Goal: Transaction & Acquisition: Purchase product/service

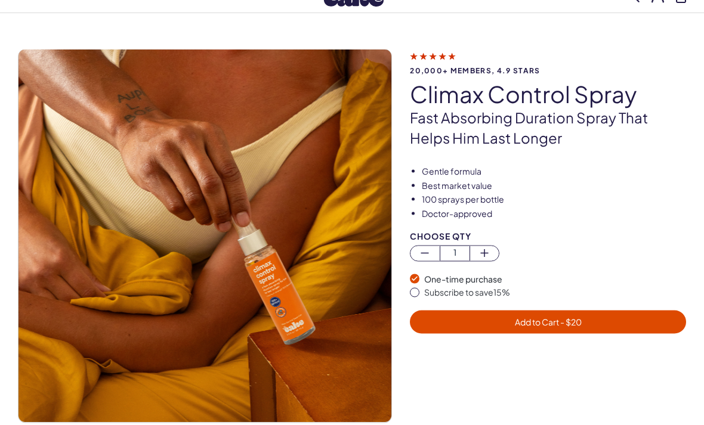
scroll to position [43, 0]
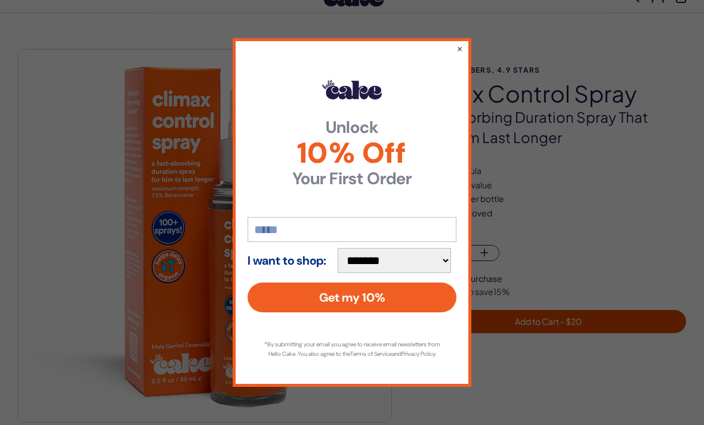
click at [465, 57] on div "**********" at bounding box center [352, 212] width 239 height 348
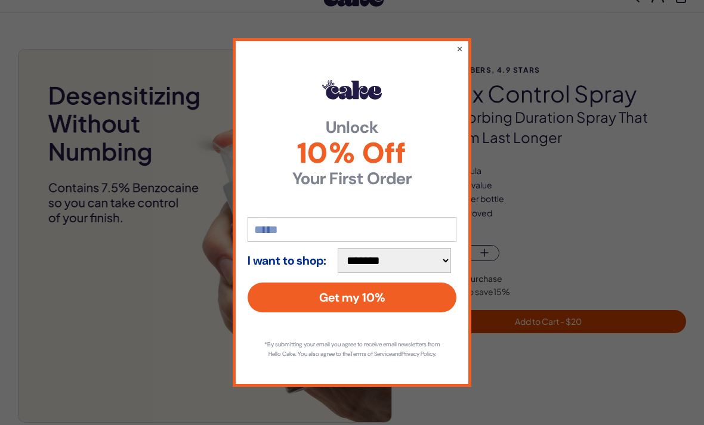
click at [457, 54] on button "×" at bounding box center [459, 48] width 7 height 12
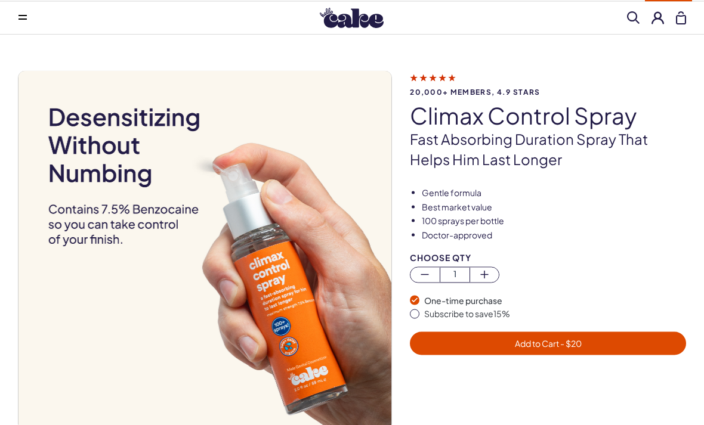
scroll to position [0, 0]
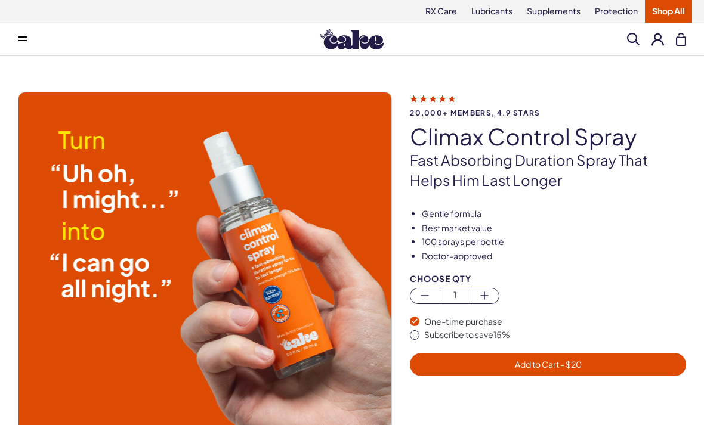
click at [19, 39] on span at bounding box center [22, 39] width 8 height 6
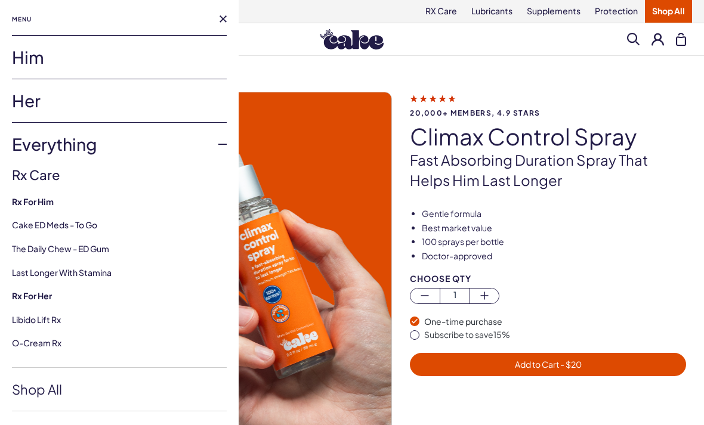
click at [23, 64] on link "Him" at bounding box center [119, 57] width 215 height 43
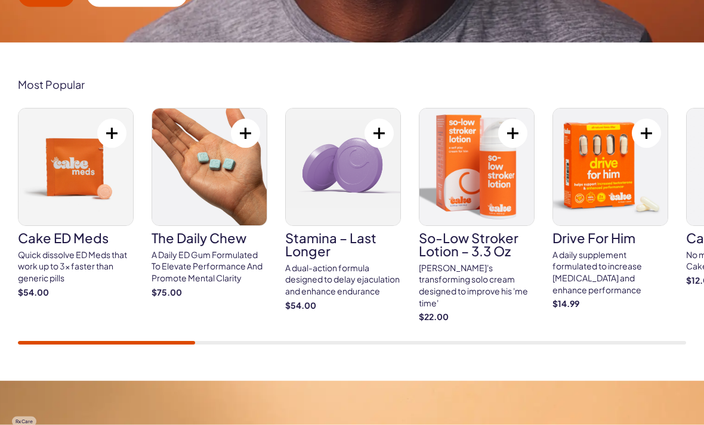
scroll to position [391, 0]
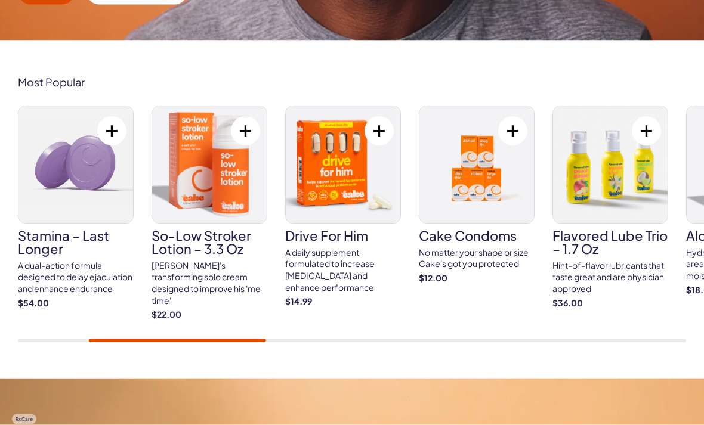
click at [175, 261] on div "[PERSON_NAME]'s transforming solo cream designed to improve his 'me time'" at bounding box center [210, 284] width 116 height 47
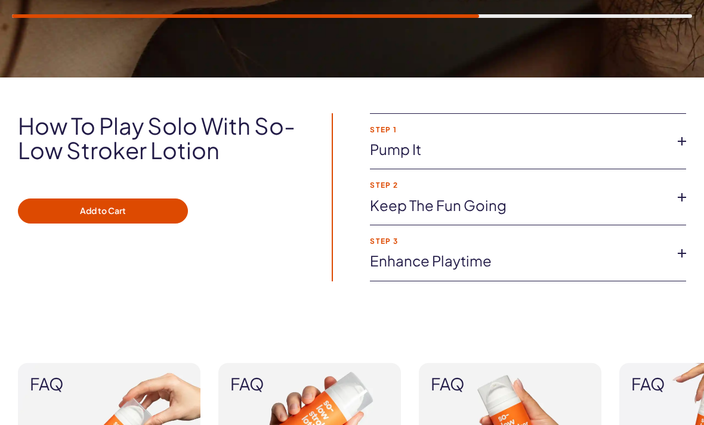
scroll to position [916, 0]
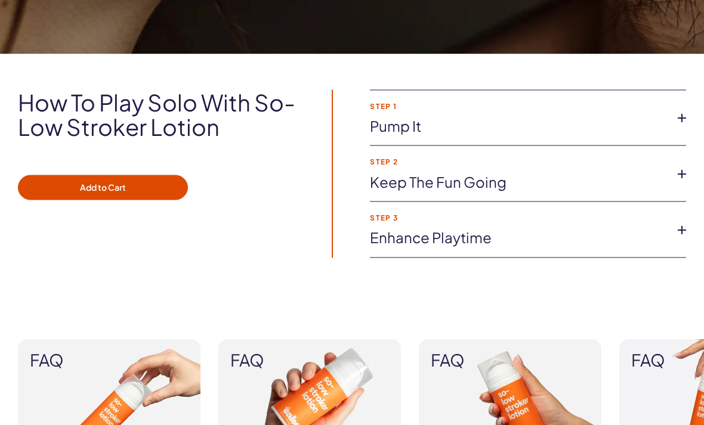
click at [687, 165] on icon at bounding box center [682, 174] width 18 height 18
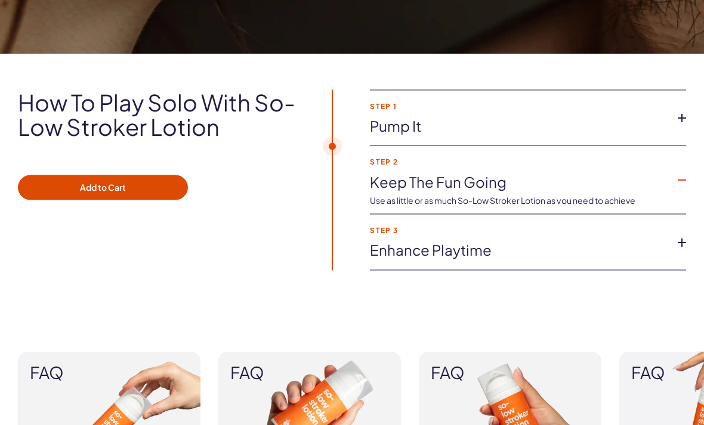
scroll to position [917, 0]
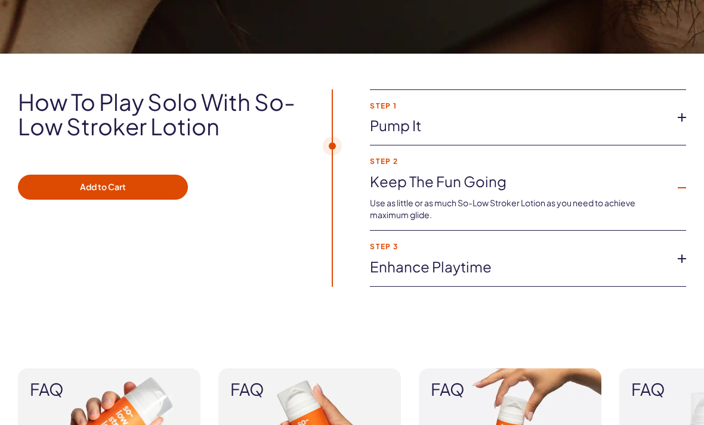
click at [684, 251] on icon at bounding box center [682, 259] width 18 height 18
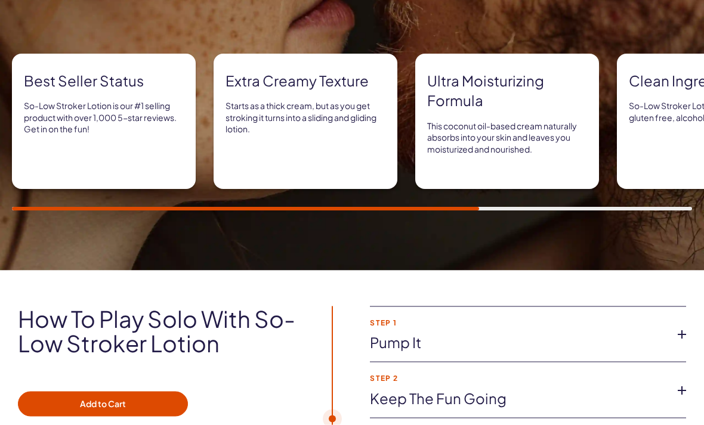
scroll to position [610, 0]
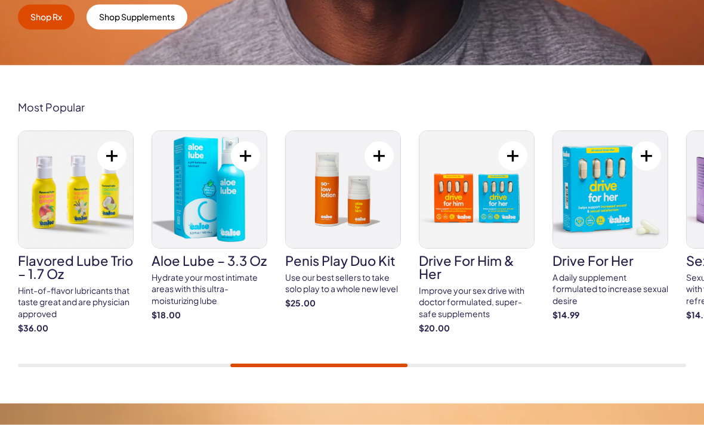
scroll to position [400, 0]
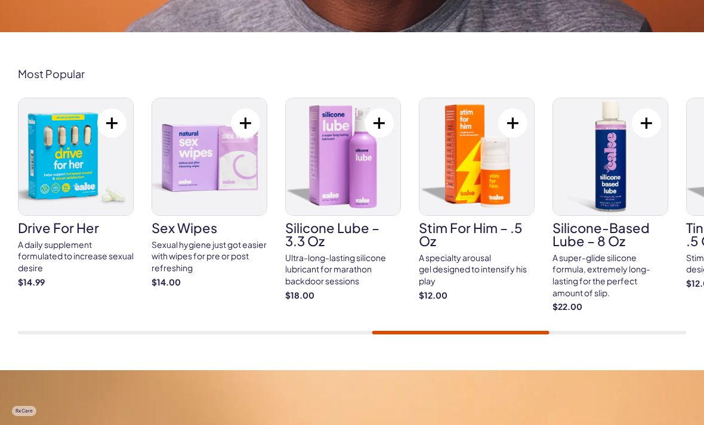
click at [224, 246] on div "Sexual hygiene just got easier with wipes for pre or post refreshing" at bounding box center [210, 256] width 116 height 35
click at [224, 239] on div "Sexual hygiene just got easier with wipes for pre or post refreshing" at bounding box center [210, 256] width 116 height 35
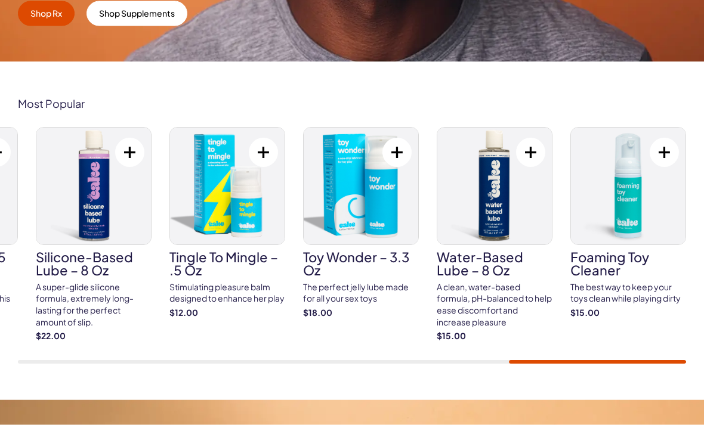
scroll to position [0, 0]
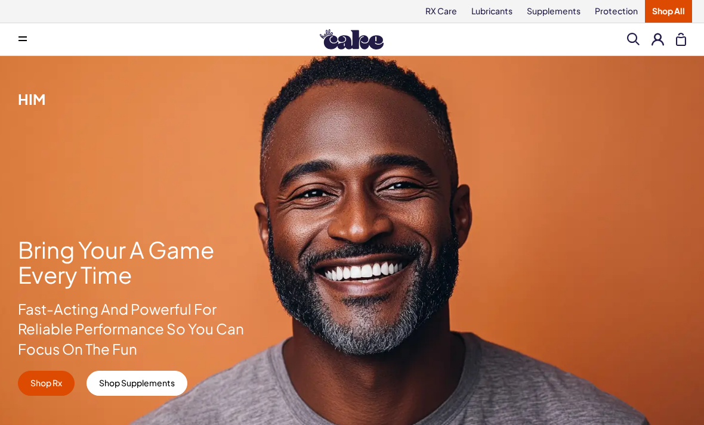
click at [672, 10] on link "Shop All" at bounding box center [668, 11] width 47 height 23
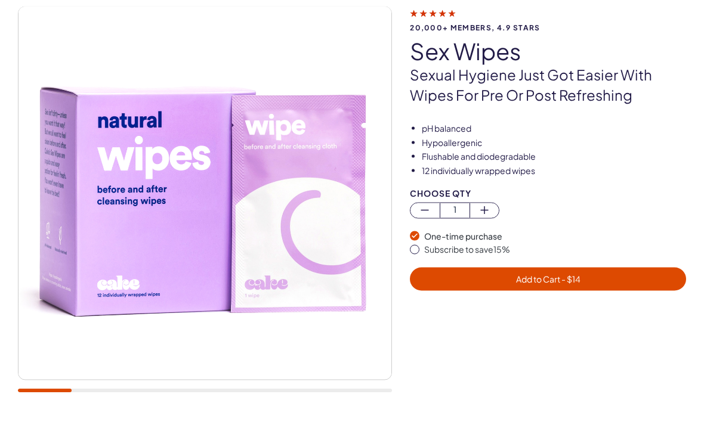
scroll to position [95, 0]
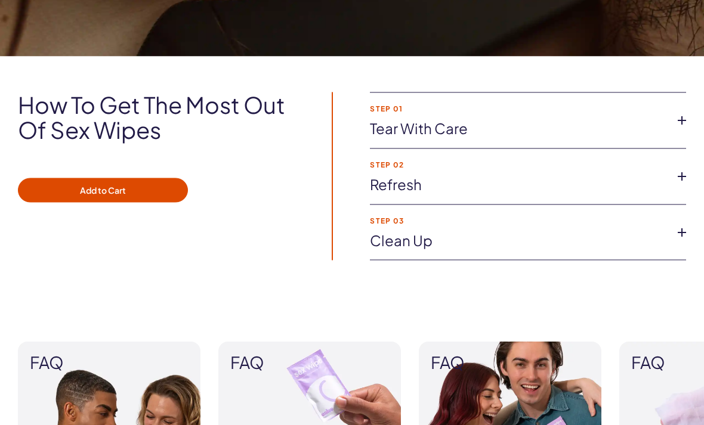
click at [681, 177] on icon at bounding box center [682, 177] width 18 height 18
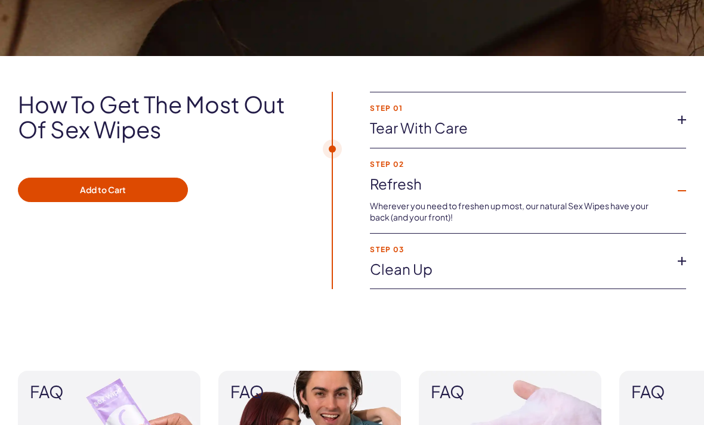
click at [688, 262] on icon at bounding box center [682, 261] width 18 height 18
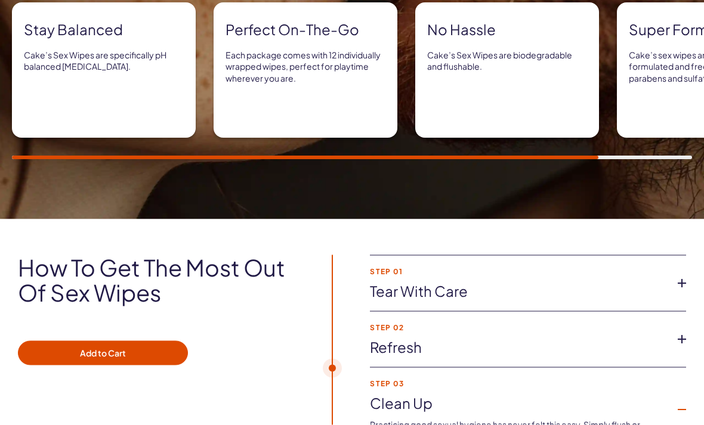
scroll to position [705, 0]
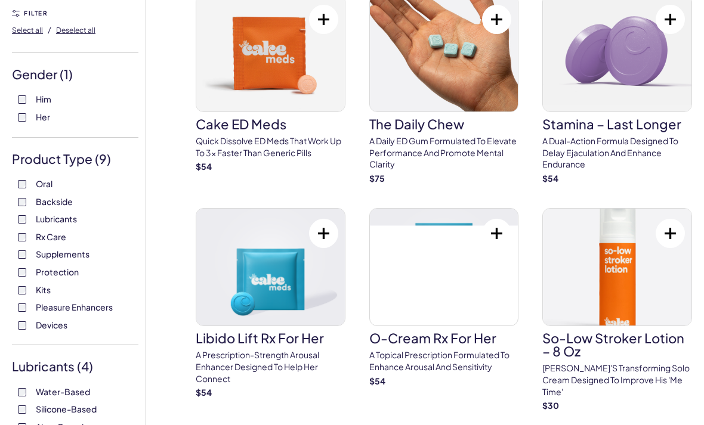
scroll to position [104, 0]
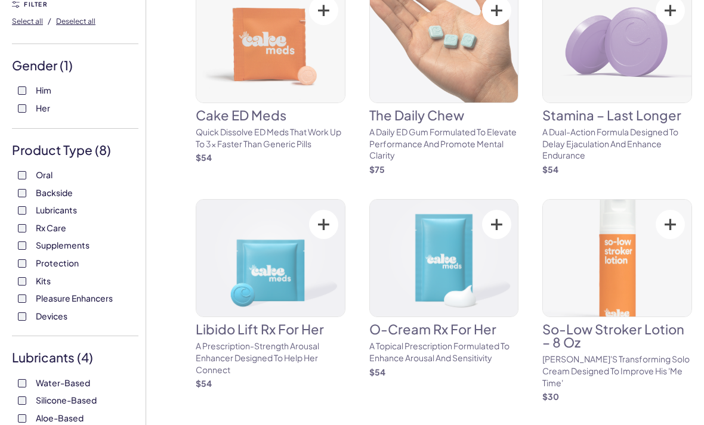
scroll to position [130, 0]
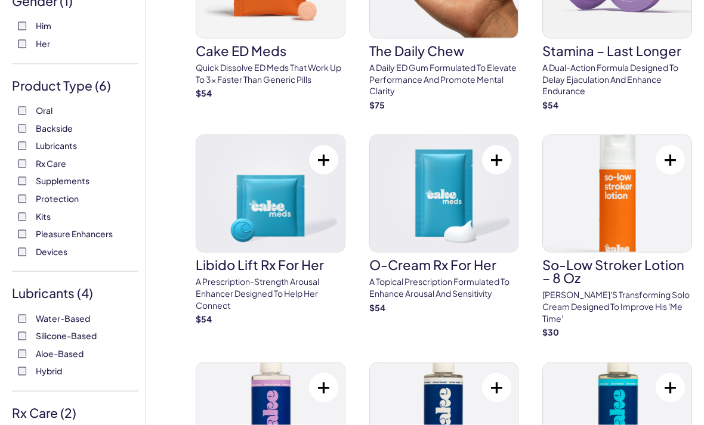
scroll to position [160, 0]
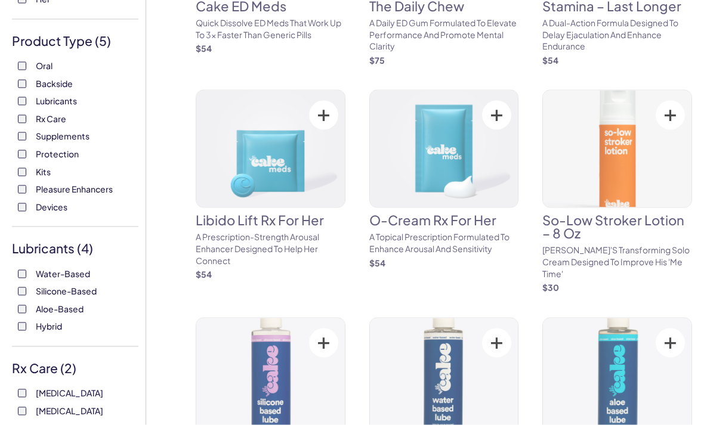
scroll to position [215, 0]
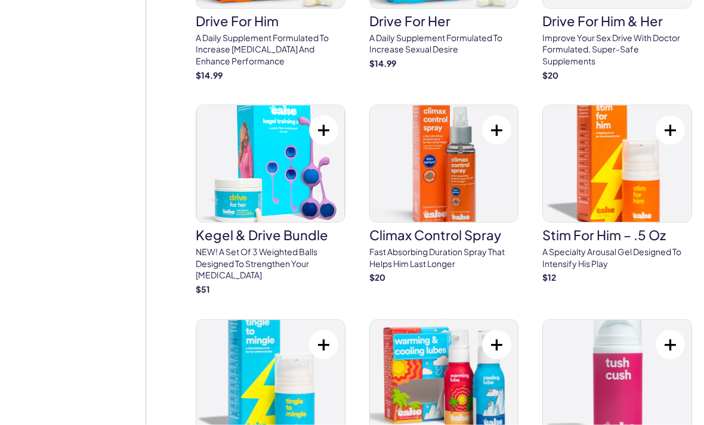
scroll to position [1313, 0]
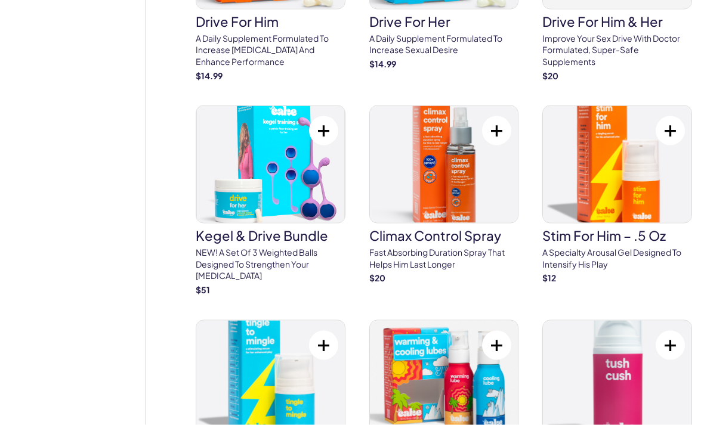
click at [467, 229] on h3 "Climax Control Spray" at bounding box center [444, 235] width 150 height 13
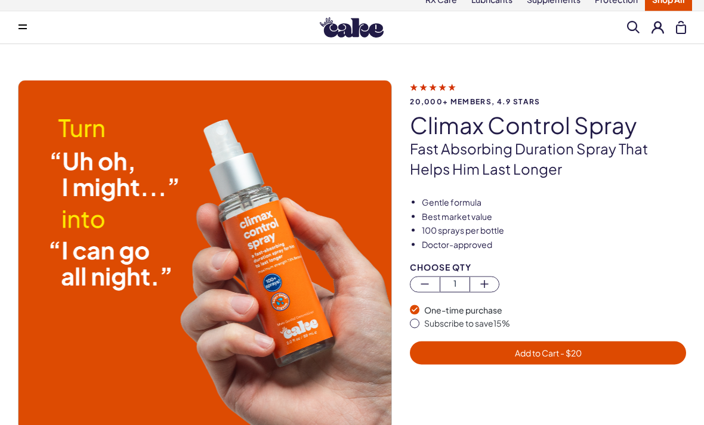
scroll to position [12, 0]
click at [582, 347] on span "- $ 20" at bounding box center [570, 352] width 23 height 11
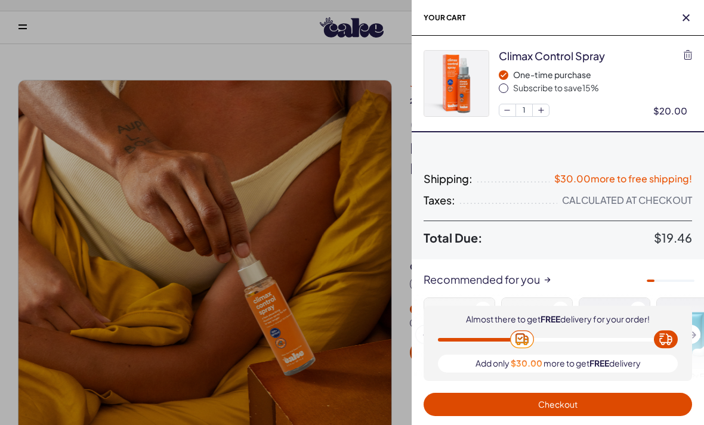
scroll to position [0, 0]
click at [585, 425] on span "Continue shopping" at bounding box center [558, 432] width 75 height 11
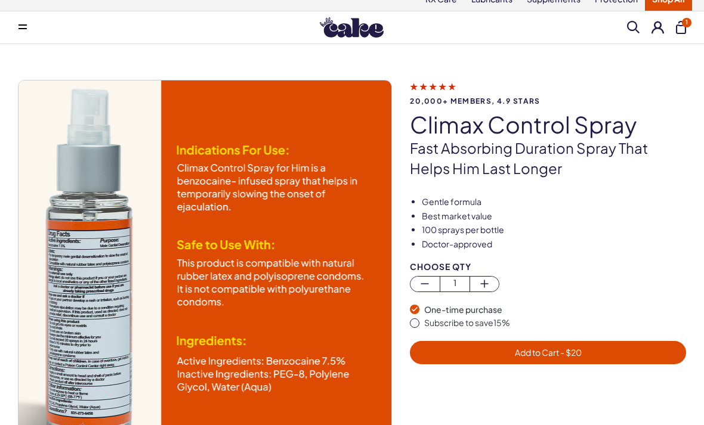
click at [20, 35] on button at bounding box center [23, 28] width 24 height 24
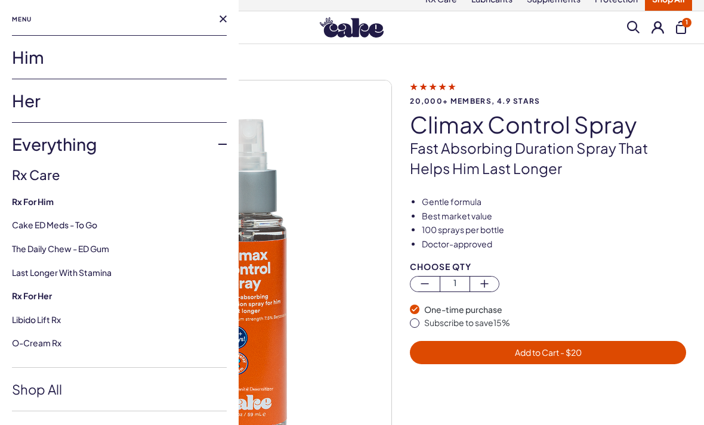
click at [24, 102] on link "Her" at bounding box center [119, 100] width 215 height 43
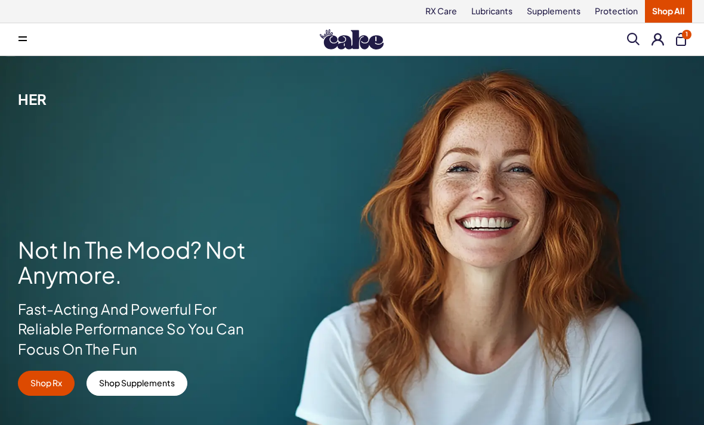
click at [20, 41] on icon at bounding box center [22, 40] width 8 height 1
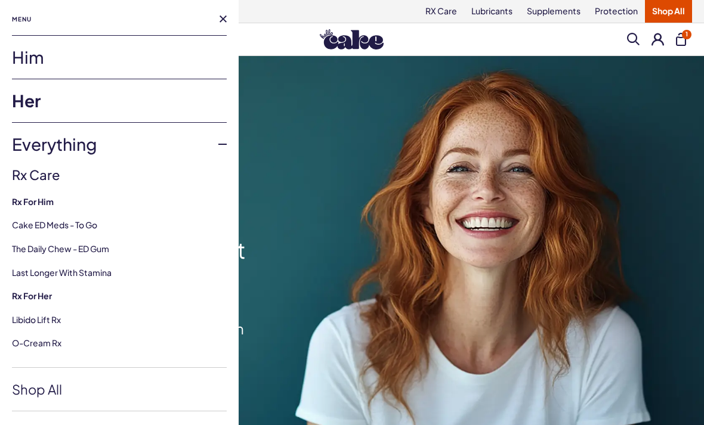
click at [17, 100] on link "Her" at bounding box center [119, 100] width 215 height 43
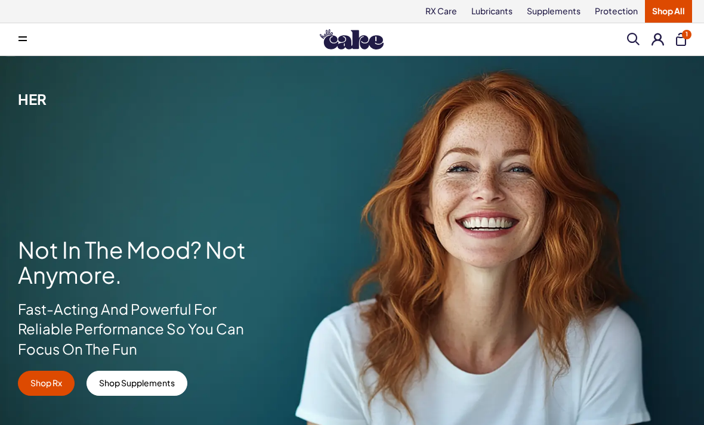
click at [668, 13] on link "Shop All" at bounding box center [668, 11] width 47 height 23
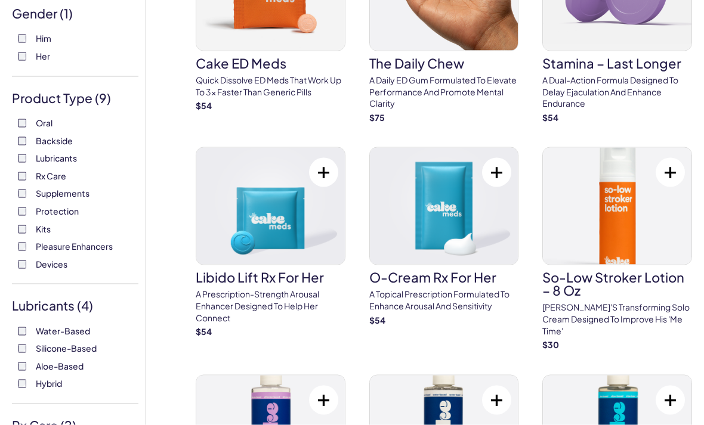
scroll to position [126, 0]
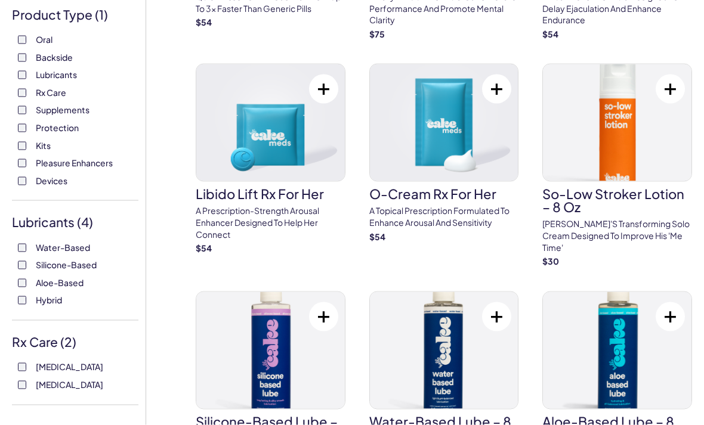
scroll to position [234, 0]
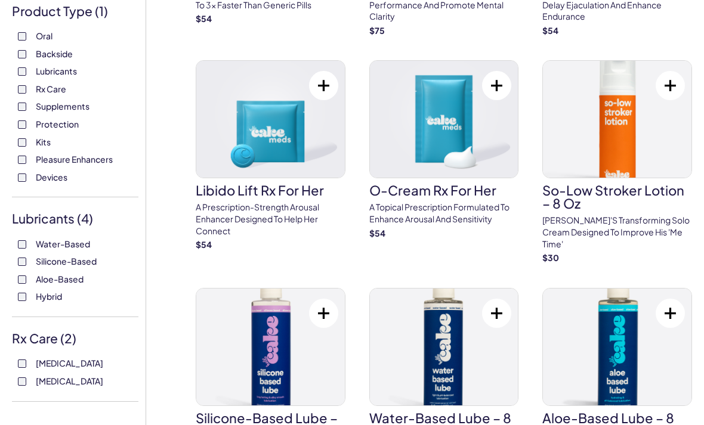
click at [476, 212] on p "A topical prescription formulated to enhance arousal and sensitivity" at bounding box center [444, 213] width 150 height 23
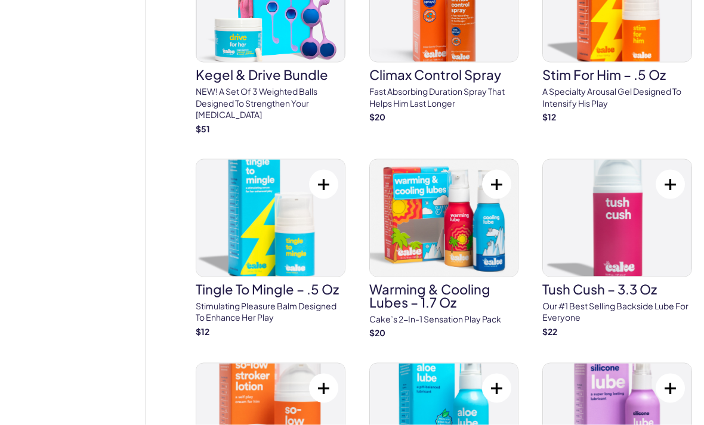
scroll to position [1475, 0]
click at [217, 300] on p "Stimulating pleasure balm designed to enhance her play" at bounding box center [271, 311] width 150 height 23
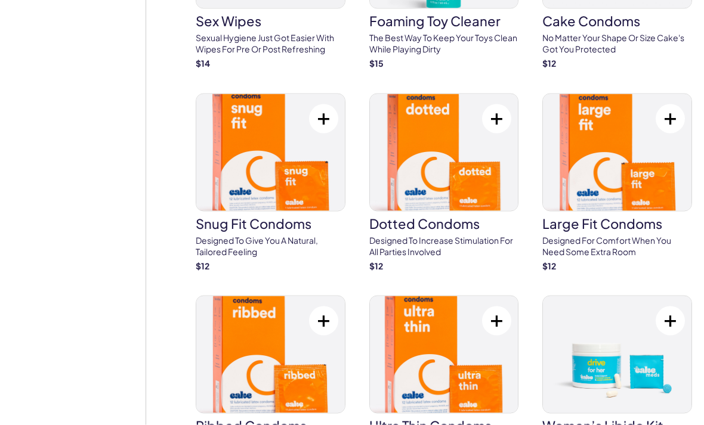
scroll to position [2606, 0]
click at [451, 235] on p "Designed to increase stimulation for all parties involved" at bounding box center [444, 246] width 150 height 23
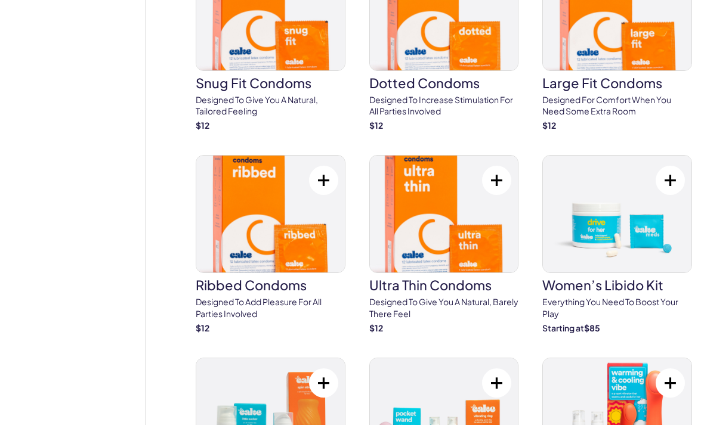
scroll to position [2810, 0]
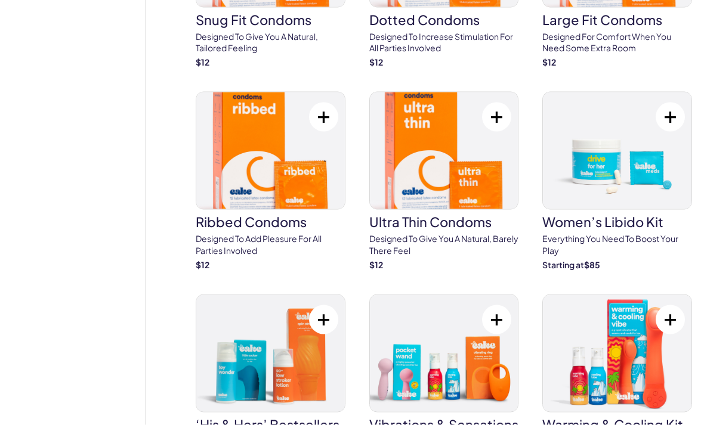
click at [644, 178] on link "Women’s Libido Kit Everything you need to Boost Your Play Starting at $ 85" at bounding box center [617, 181] width 150 height 179
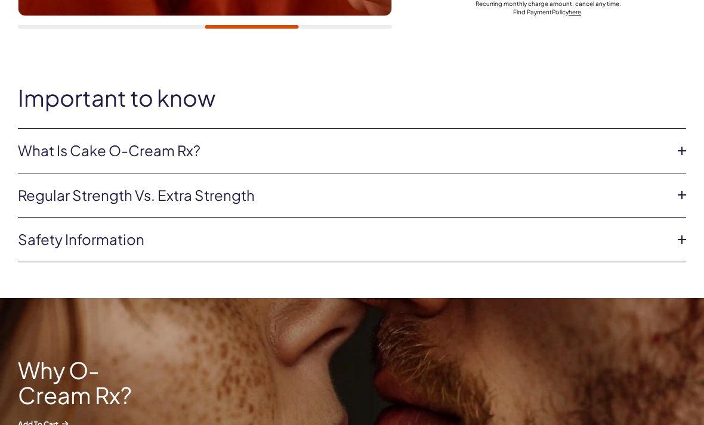
scroll to position [447, 0]
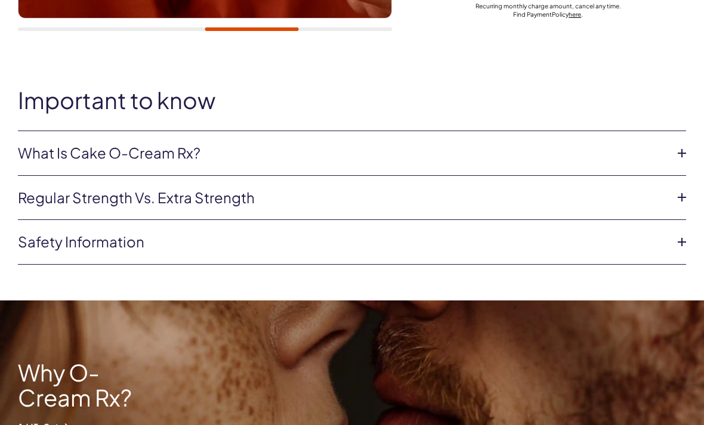
click at [38, 155] on link "What is Cake O-Cream Rx?" at bounding box center [342, 153] width 649 height 20
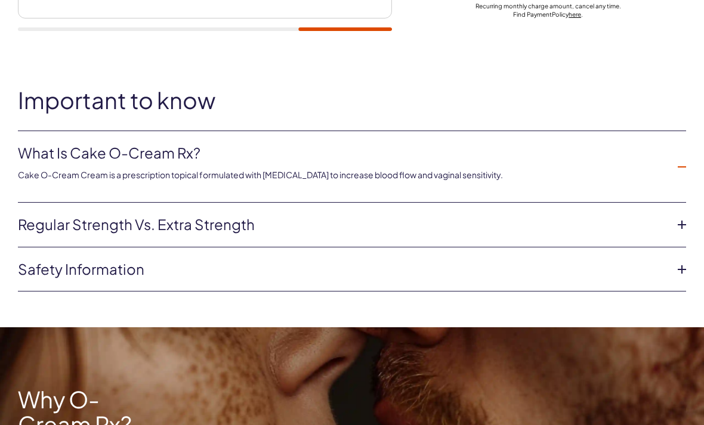
click at [35, 223] on link "Regular strength vs. extra strength" at bounding box center [342, 225] width 649 height 20
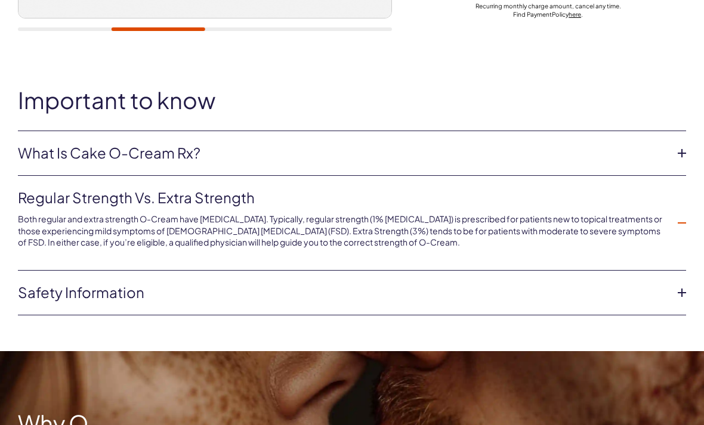
click at [36, 292] on link "Safety information" at bounding box center [342, 293] width 649 height 20
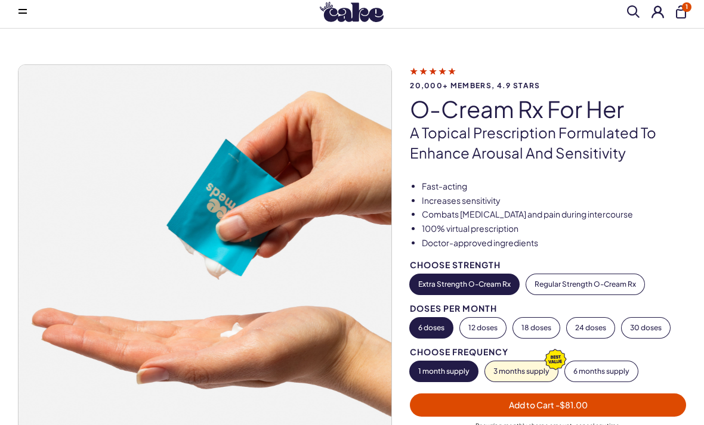
scroll to position [0, 0]
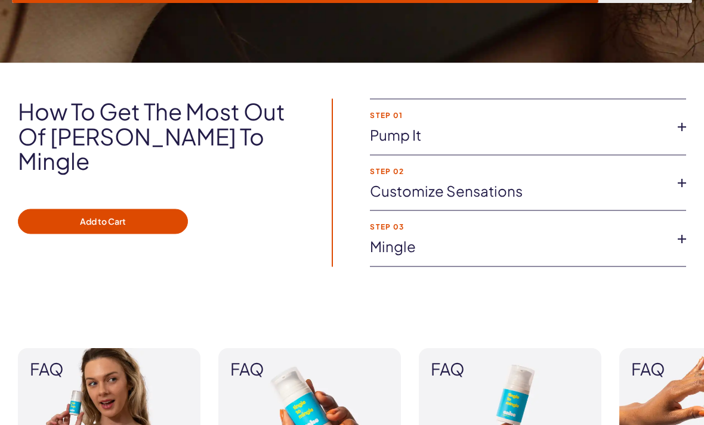
scroll to position [898, 0]
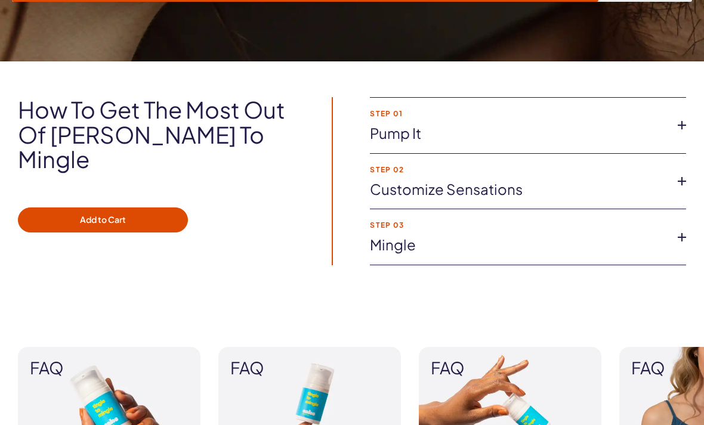
click at [684, 228] on icon at bounding box center [682, 237] width 18 height 18
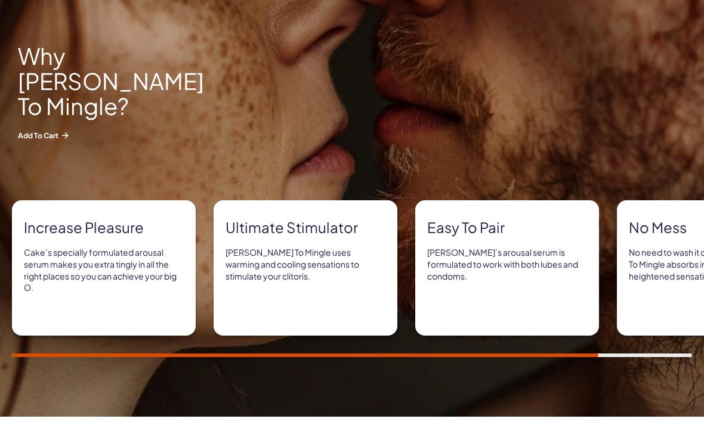
scroll to position [508, 0]
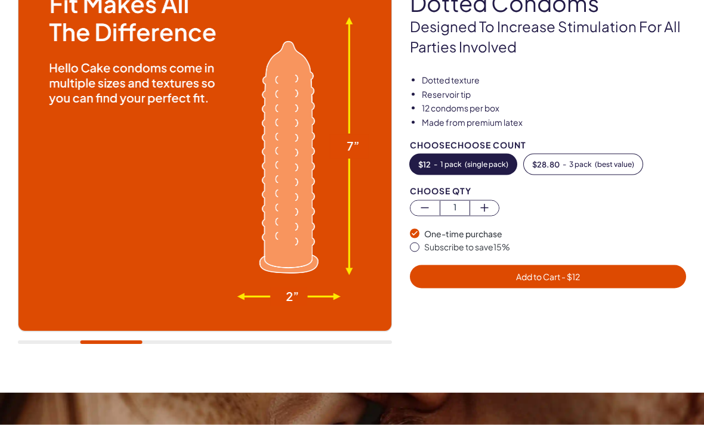
scroll to position [134, 0]
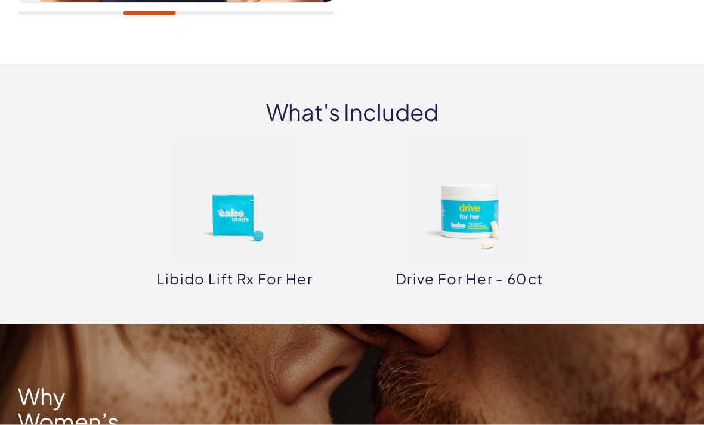
scroll to position [407, 0]
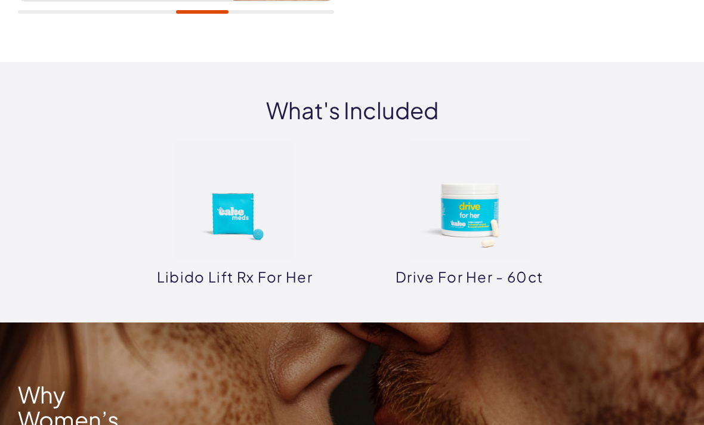
click at [479, 221] on img at bounding box center [469, 200] width 119 height 119
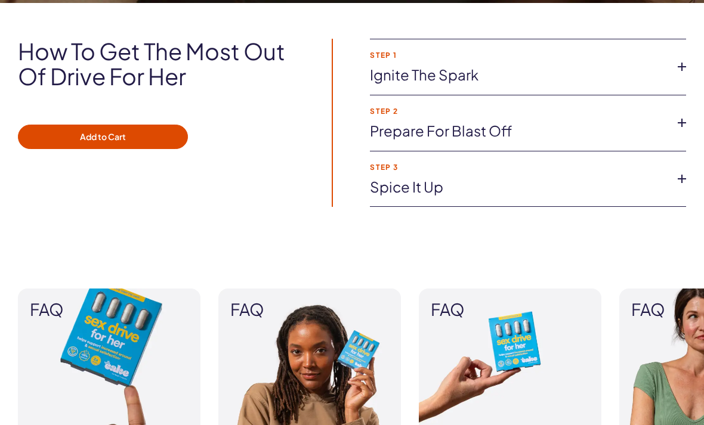
scroll to position [932, 0]
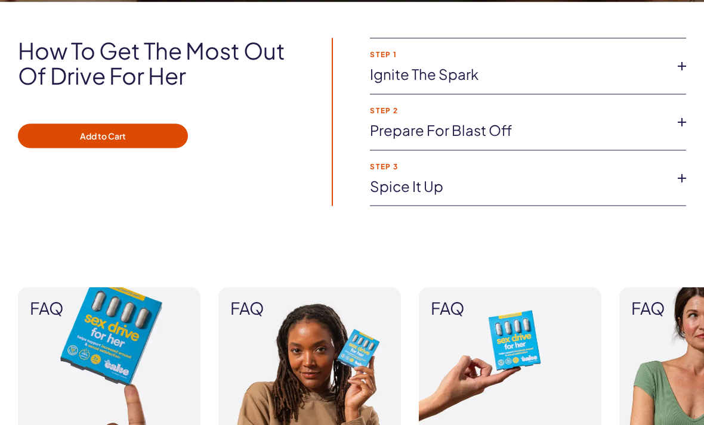
click at [673, 72] on icon at bounding box center [682, 66] width 18 height 18
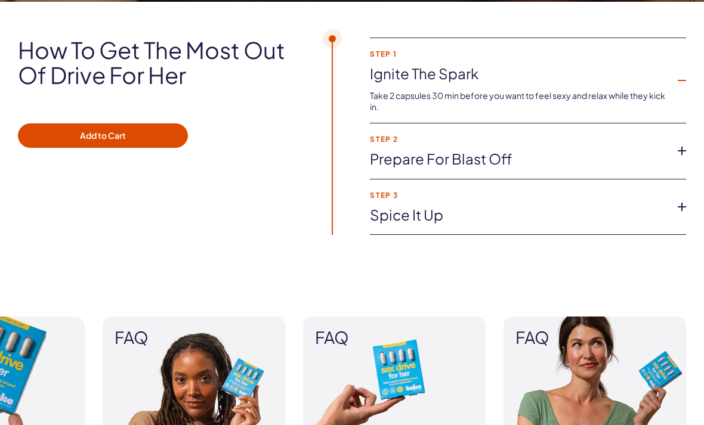
click at [688, 152] on icon at bounding box center [682, 151] width 18 height 18
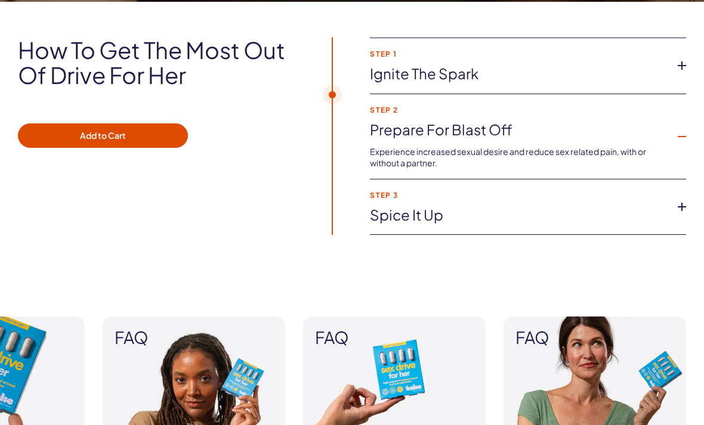
click at [681, 209] on icon at bounding box center [682, 207] width 18 height 18
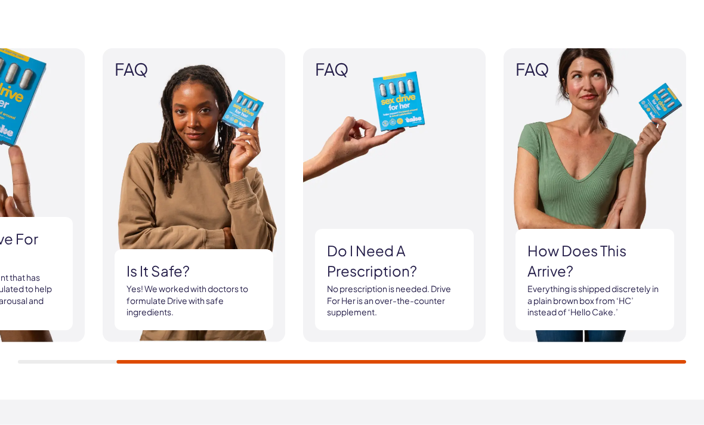
scroll to position [1191, 0]
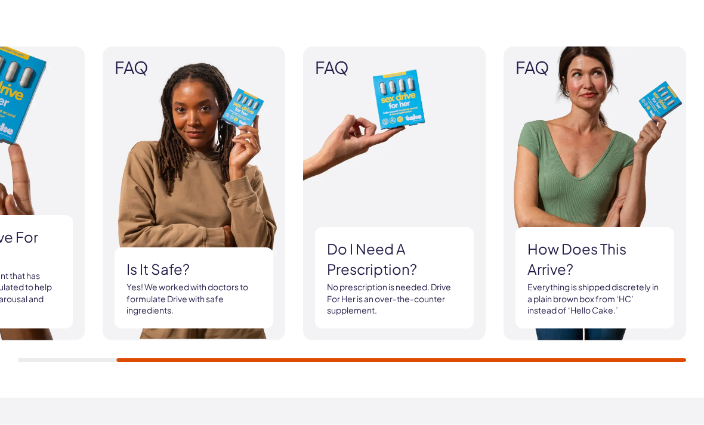
click at [125, 279] on div "Is it safe? Yes! We worked with doctors to formulate Drive with safe ingredient…" at bounding box center [194, 288] width 159 height 81
click at [155, 270] on h3 "Is it safe?" at bounding box center [193, 270] width 135 height 20
click at [134, 224] on img at bounding box center [194, 194] width 183 height 294
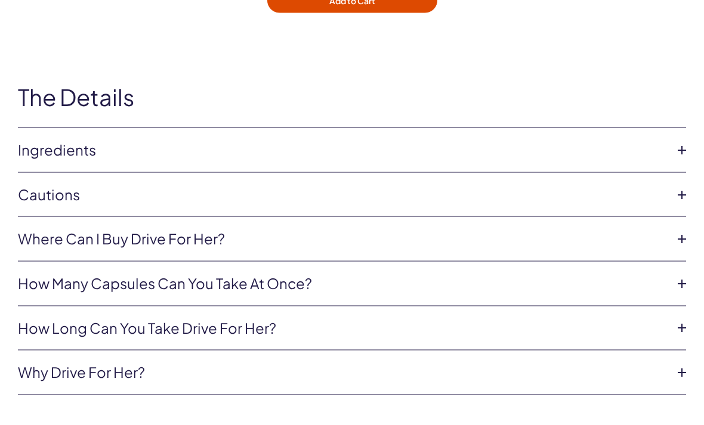
scroll to position [3716, 0]
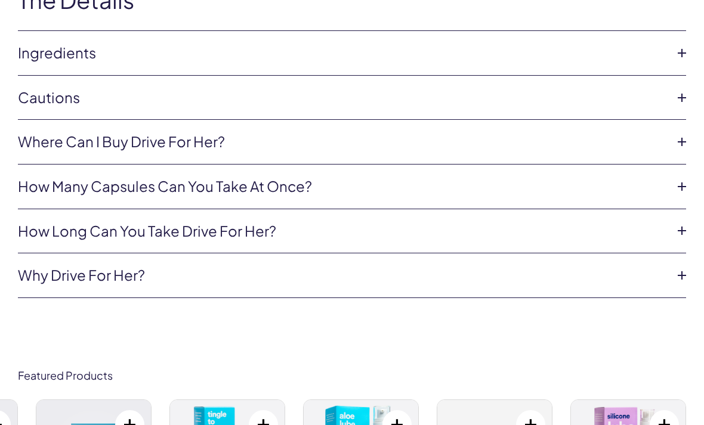
click at [685, 238] on icon at bounding box center [682, 231] width 18 height 18
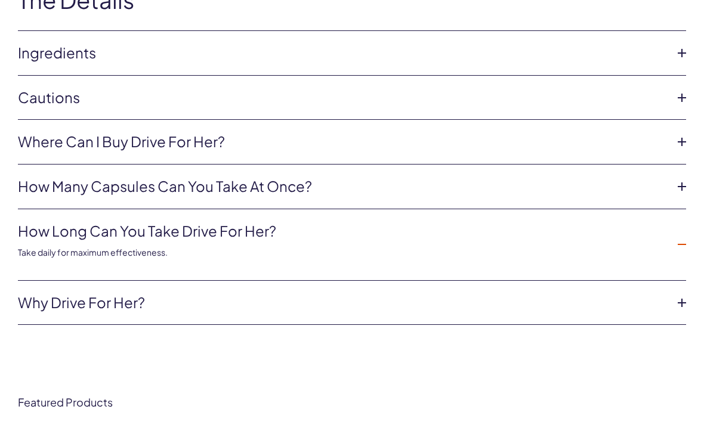
click at [681, 312] on icon at bounding box center [682, 303] width 18 height 18
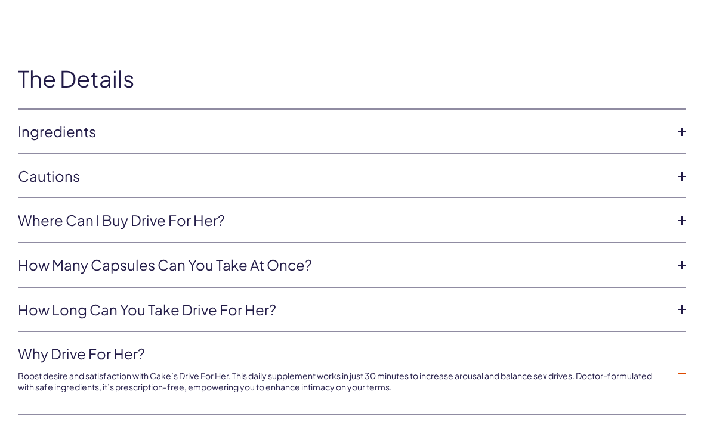
click at [685, 136] on icon at bounding box center [682, 132] width 18 height 18
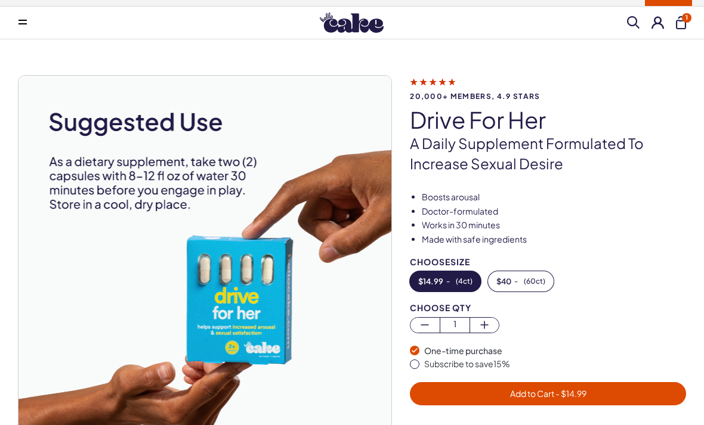
scroll to position [0, 0]
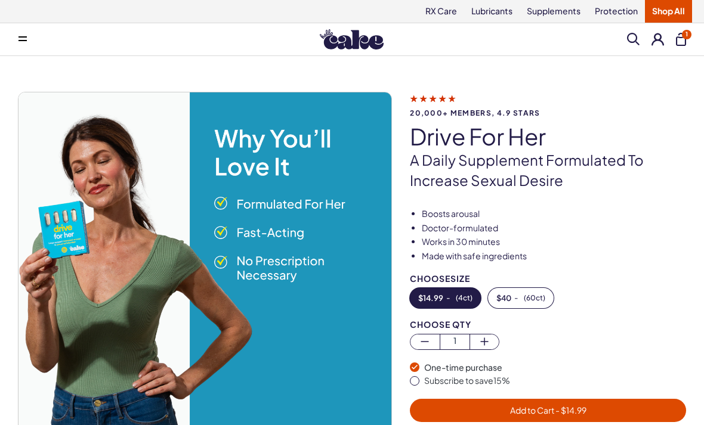
click at [677, 10] on link "Shop All" at bounding box center [668, 11] width 47 height 23
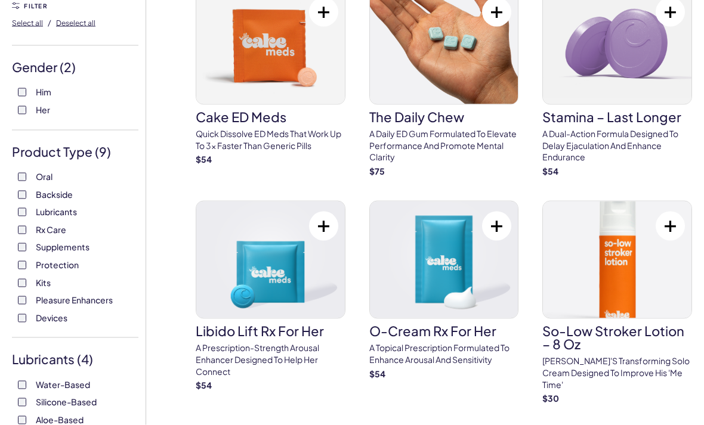
scroll to position [95, 0]
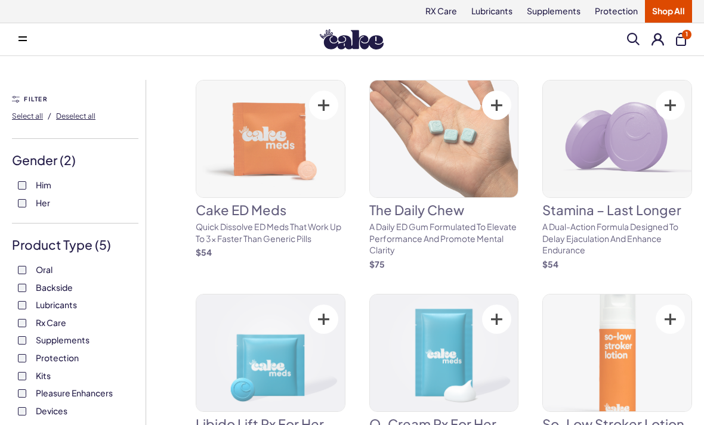
click at [16, 348] on div "Oral Backside Lubricants Rx Care Supplements Protection Kits Pleasure Enhancers…" at bounding box center [75, 340] width 126 height 153
click at [20, 364] on div "Oral Backside Lubricants Rx Care Supplements Protection Kits Pleasure Enhancers…" at bounding box center [75, 340] width 126 height 153
click at [17, 377] on div "Oral Backside Lubricants Rx Care Supplements Protection Kits Pleasure Enhancers…" at bounding box center [75, 340] width 126 height 153
click at [18, 378] on label "Kits" at bounding box center [75, 376] width 115 height 12
click at [17, 412] on div "Oral Backside Lubricants Rx Care Supplements Protection Kits Pleasure Enhancers…" at bounding box center [75, 340] width 126 height 153
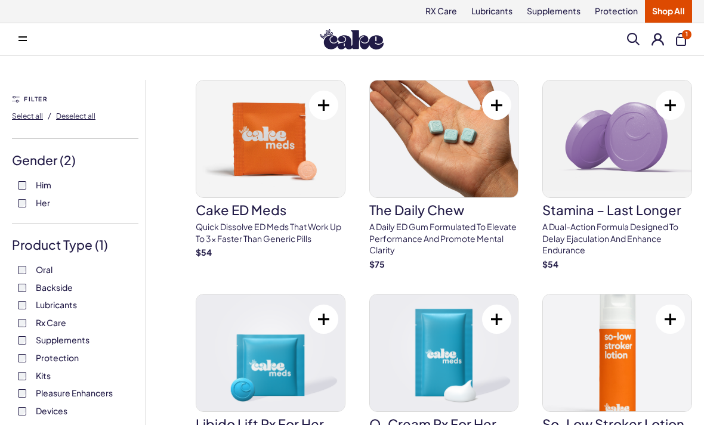
click at [632, 38] on span at bounding box center [633, 39] width 13 height 13
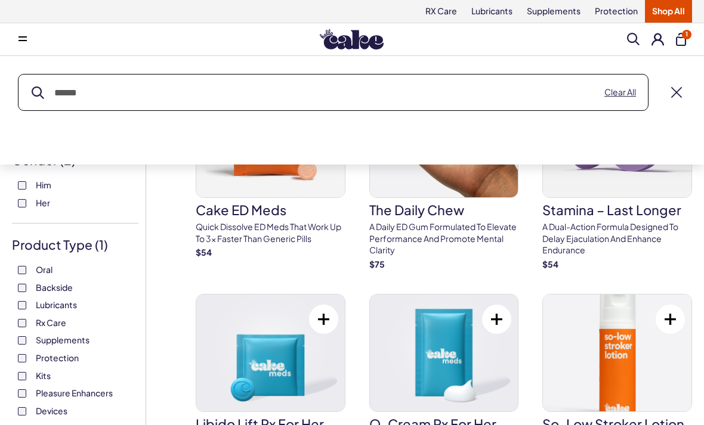
click at [485, 98] on input "text" at bounding box center [332, 93] width 629 height 36
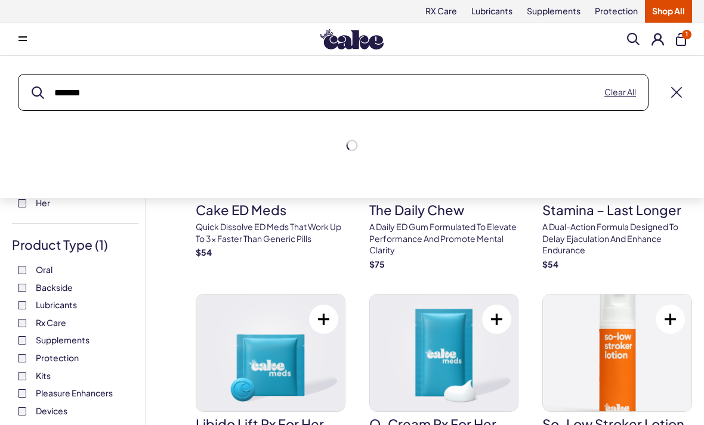
type input "*******"
click at [38, 92] on button "submit" at bounding box center [38, 93] width 13 height 13
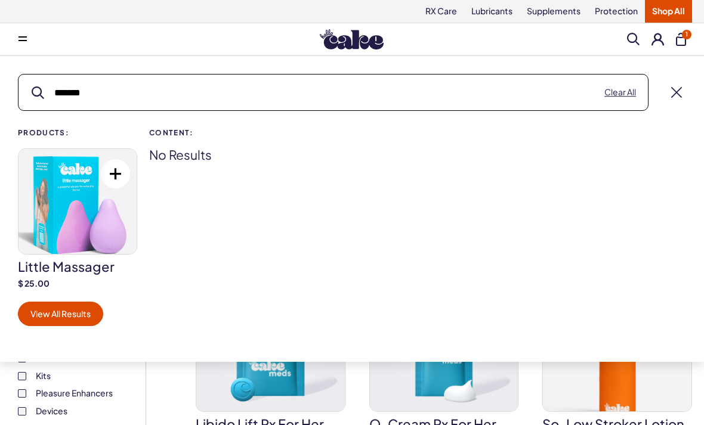
click at [685, 41] on button "1" at bounding box center [681, 39] width 10 height 13
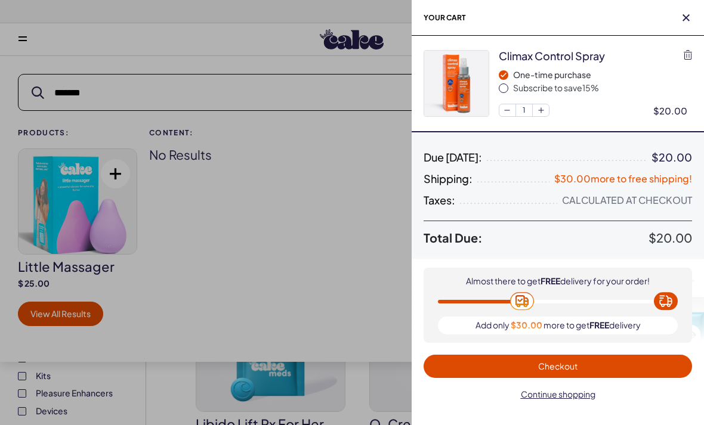
click at [541, 116] on button "button" at bounding box center [540, 110] width 17 height 12
click at [642, 367] on span "Checkout" at bounding box center [558, 367] width 254 height 14
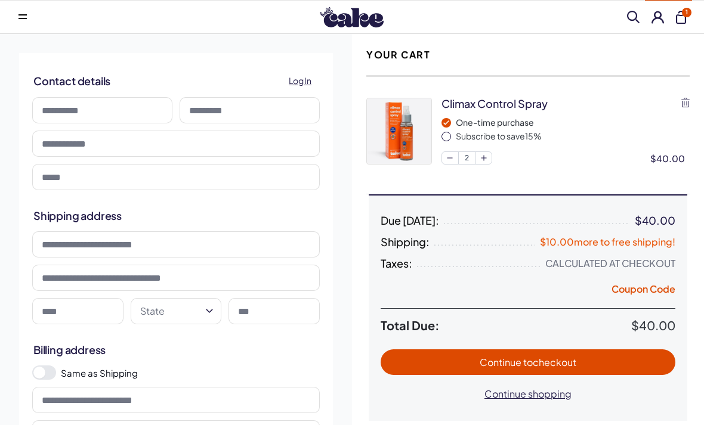
scroll to position [14, 0]
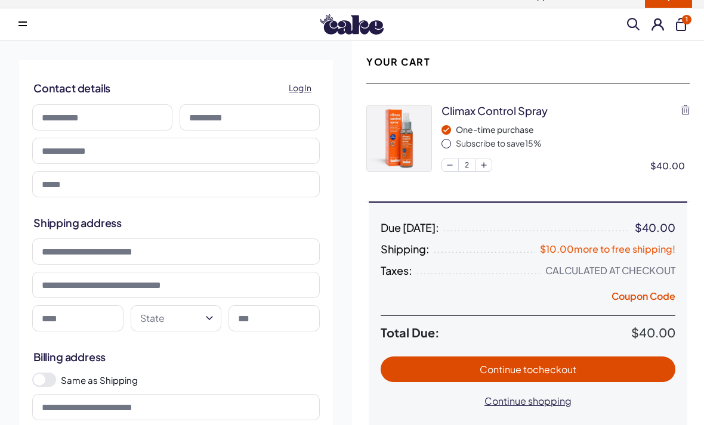
click at [48, 117] on input at bounding box center [102, 117] width 140 height 26
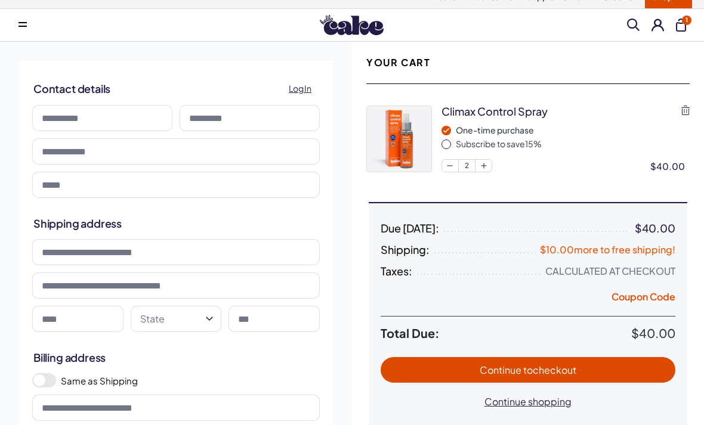
click at [302, 87] on span "Log In" at bounding box center [300, 89] width 23 height 14
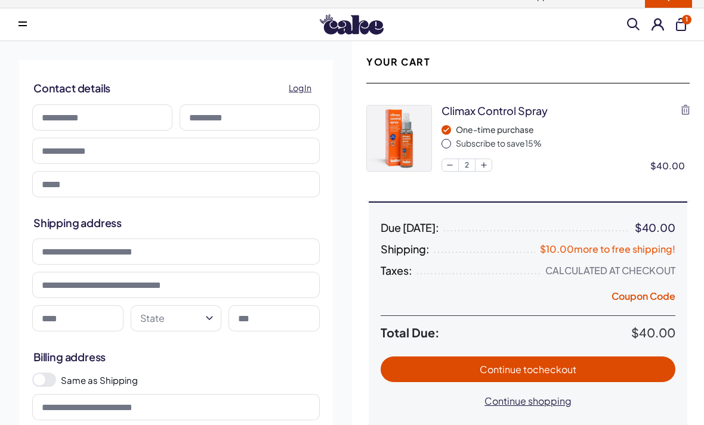
click at [625, 374] on span "Continue to checkout" at bounding box center [528, 370] width 271 height 14
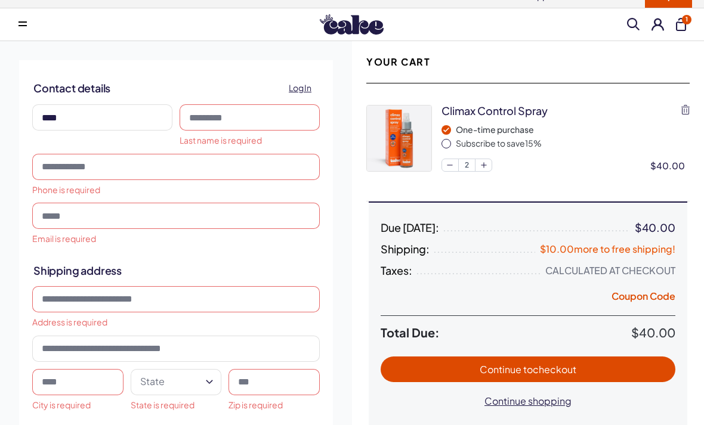
type input "*****"
type input "******"
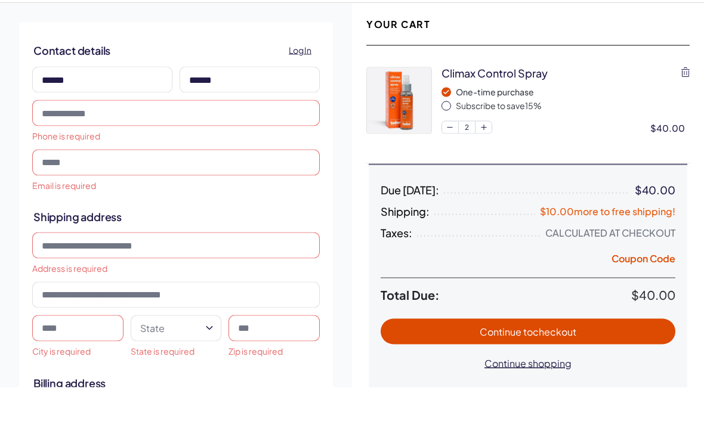
type input "**********"
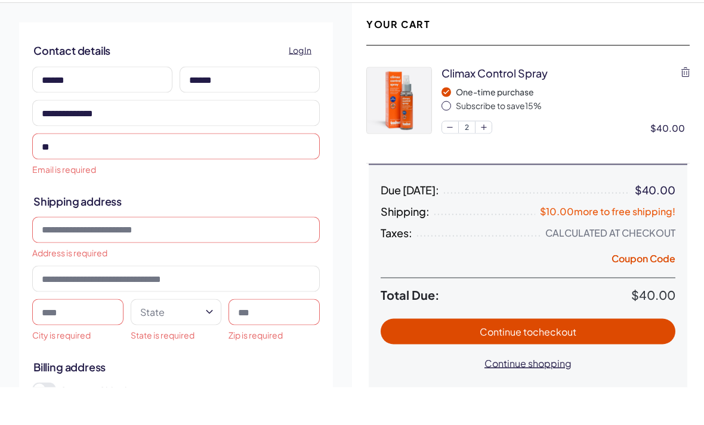
type input "***"
type input "**********"
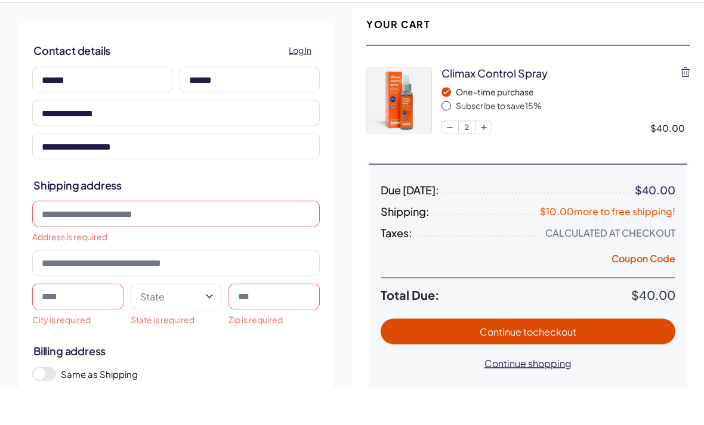
scroll to position [53, 0]
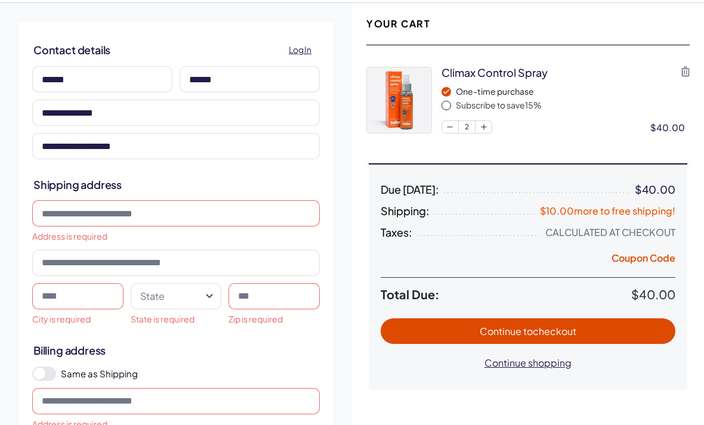
click at [50, 215] on input at bounding box center [176, 213] width 288 height 26
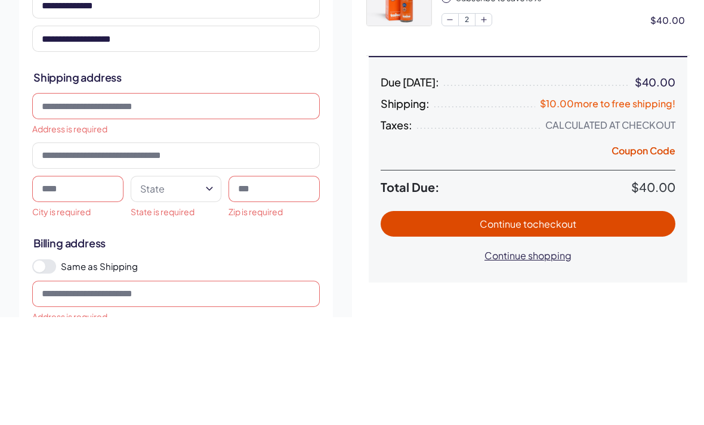
type input "**********"
type input "*****"
type input "**********"
type input "********"
select select "**"
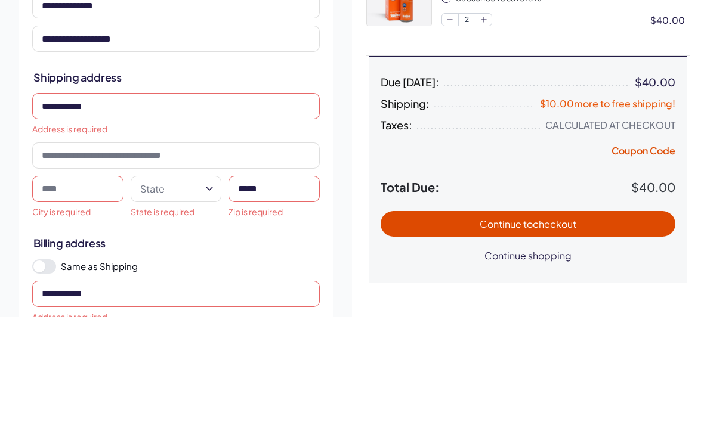
type input "*****"
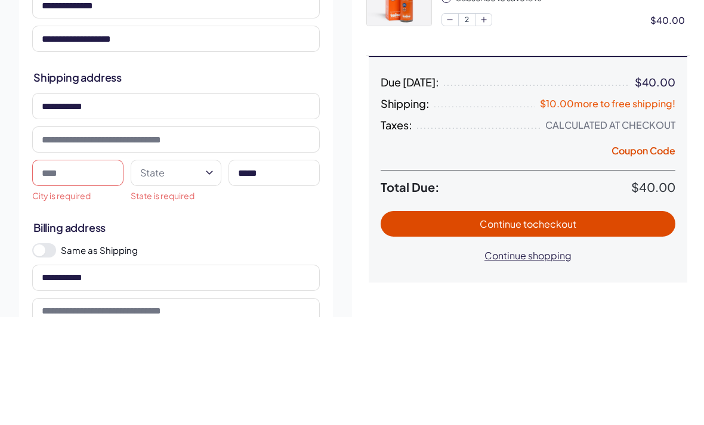
scroll to position [161, 0]
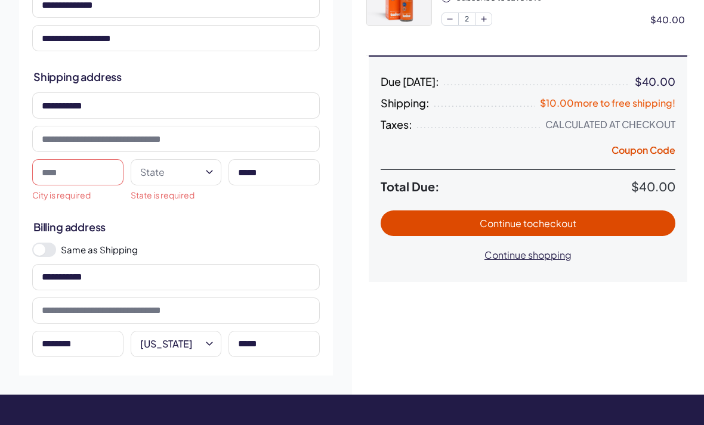
click at [45, 172] on input at bounding box center [77, 172] width 91 height 26
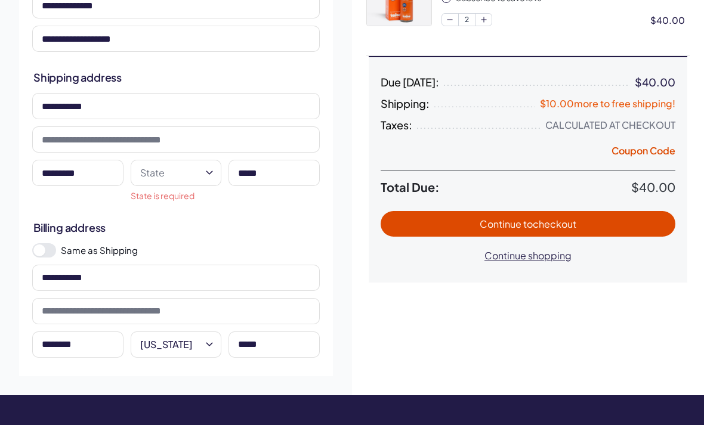
type input "********"
click at [199, 177] on button "State" at bounding box center [176, 173] width 91 height 26
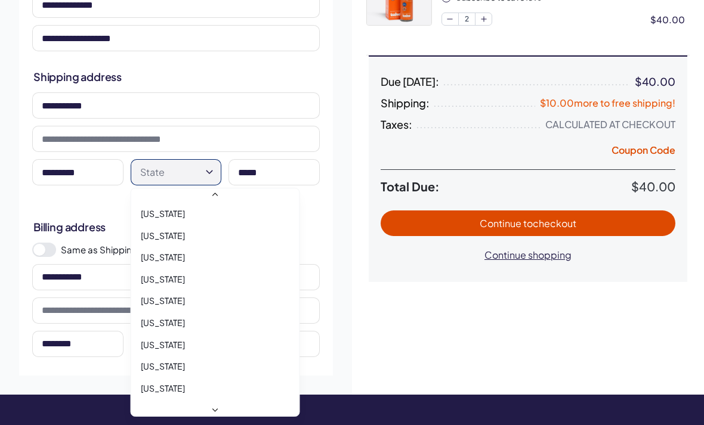
scroll to position [700, 0]
click at [167, 275] on span "New York" at bounding box center [163, 281] width 44 height 12
select select "**"
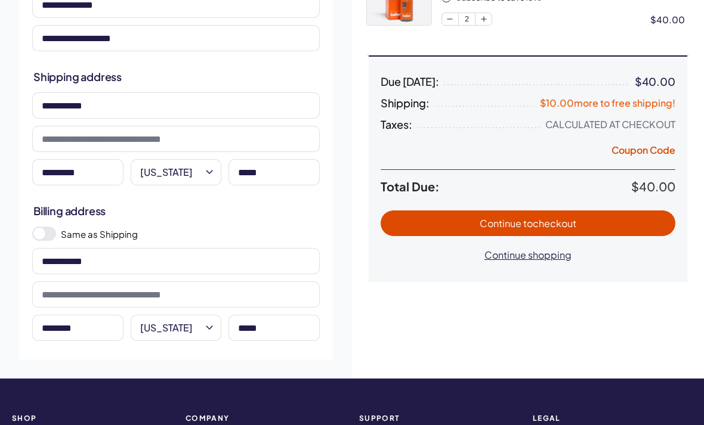
click at [45, 234] on span at bounding box center [44, 234] width 24 height 14
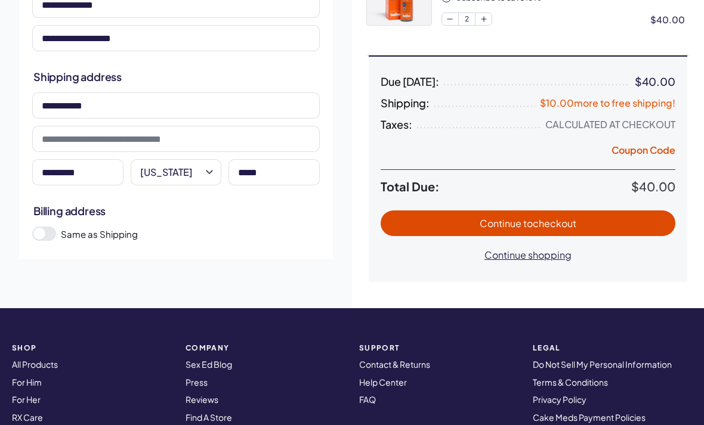
click at [572, 220] on span "to checkout" at bounding box center [549, 223] width 53 height 13
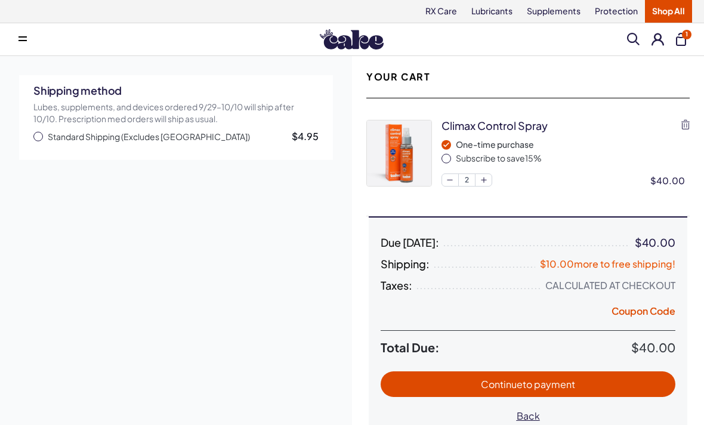
click at [33, 135] on span "button" at bounding box center [38, 137] width 10 height 10
click at [608, 381] on span "Continue to payment" at bounding box center [528, 385] width 271 height 14
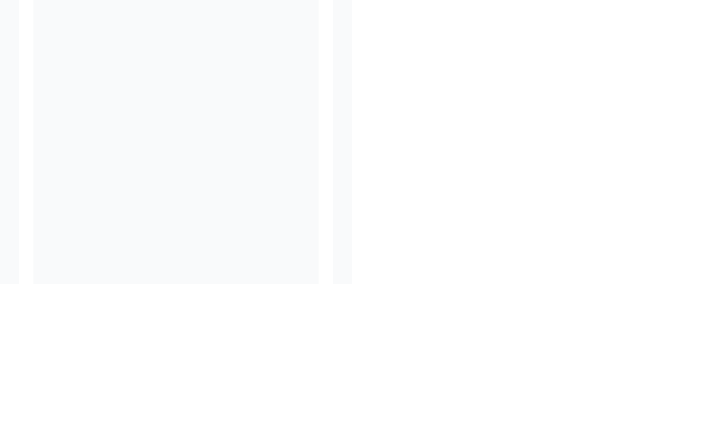
scroll to position [481, 0]
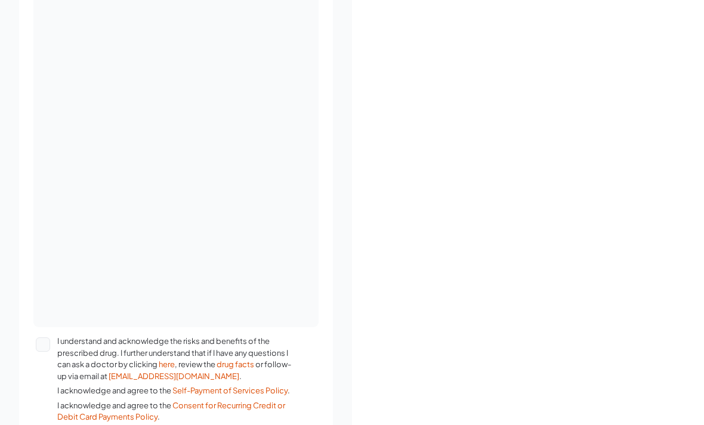
click at [34, 199] on div at bounding box center [175, 104] width 285 height 447
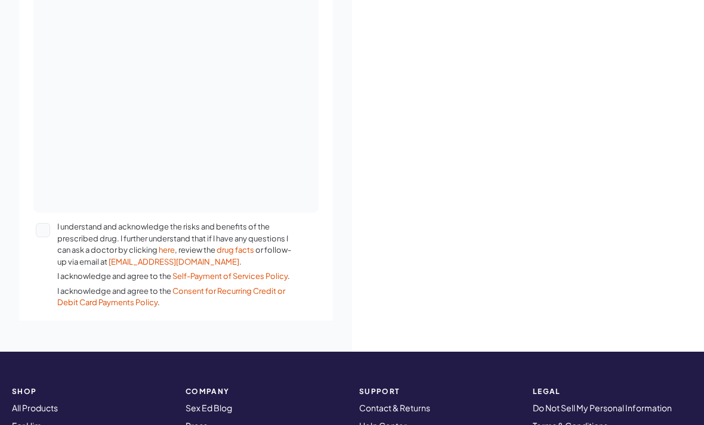
click at [40, 231] on button "I understand and acknowledge the risks and benefits of the prescribed drug. I f…" at bounding box center [43, 230] width 14 height 14
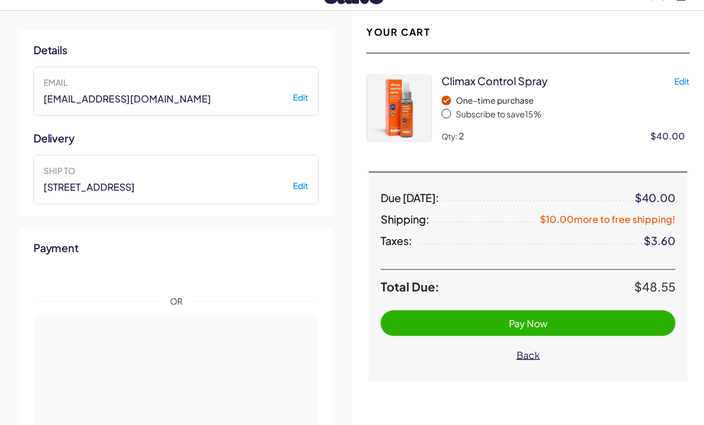
scroll to position [0, 0]
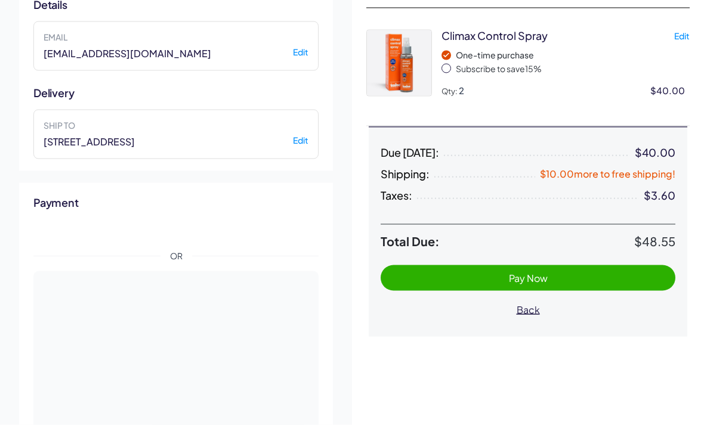
click at [543, 274] on span "Pay Now" at bounding box center [528, 278] width 39 height 13
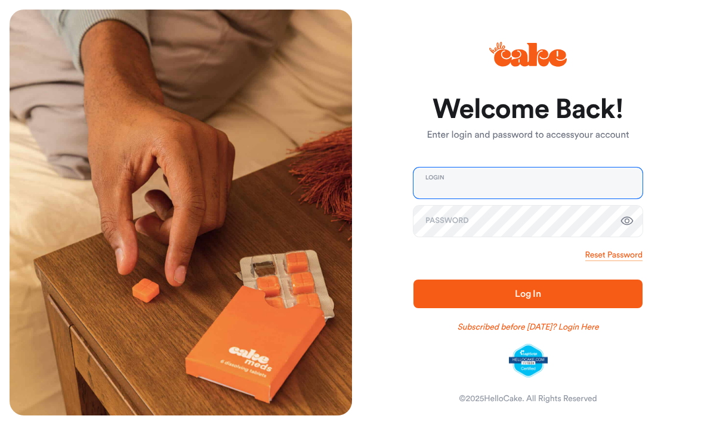
click at [603, 183] on input "email" at bounding box center [527, 183] width 229 height 31
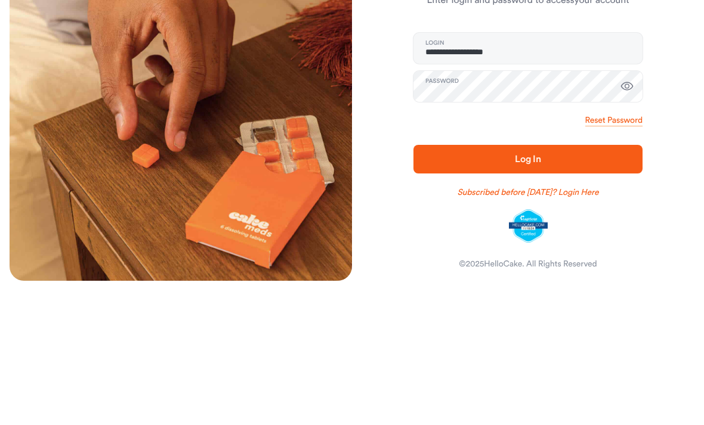
click at [555, 287] on span "Log In" at bounding box center [528, 294] width 191 height 14
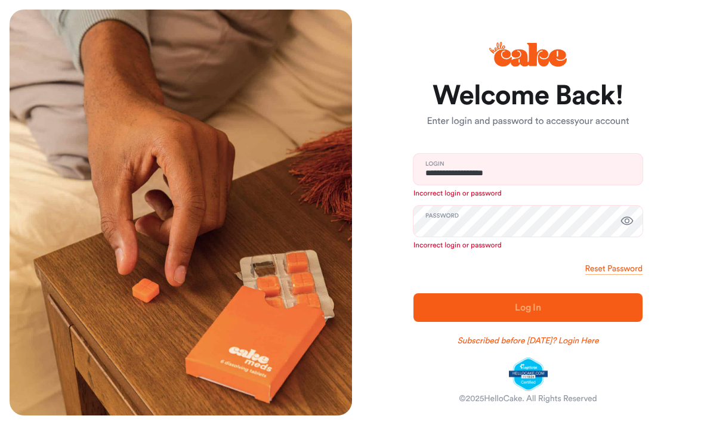
click at [629, 224] on icon "button" at bounding box center [627, 221] width 13 height 8
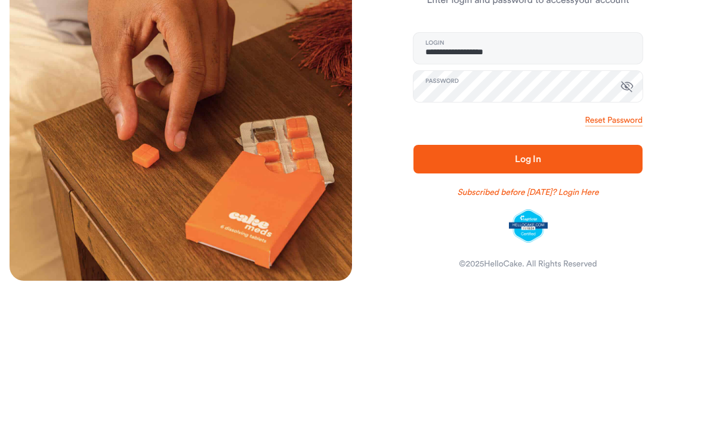
click at [545, 287] on span "Log In" at bounding box center [528, 294] width 191 height 14
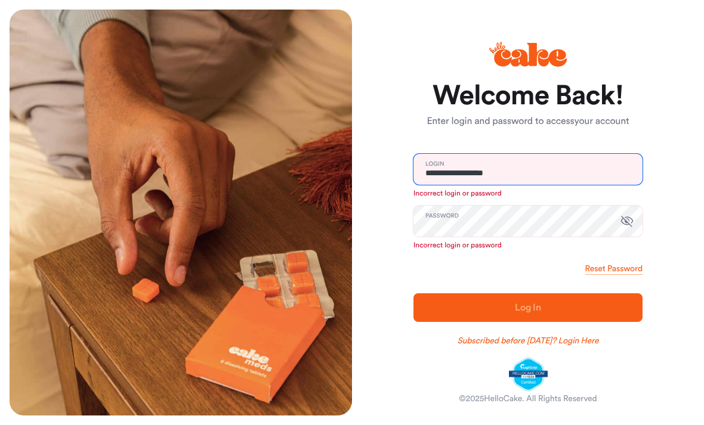
click at [522, 175] on input "**********" at bounding box center [527, 169] width 229 height 31
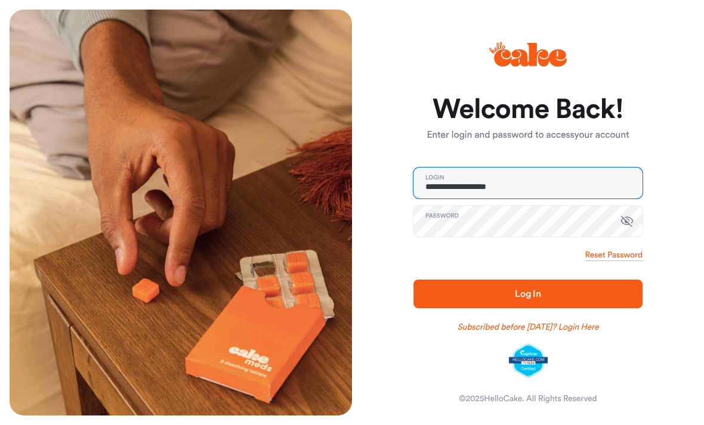
type input "**********"
click at [586, 295] on span "Log In" at bounding box center [528, 294] width 191 height 14
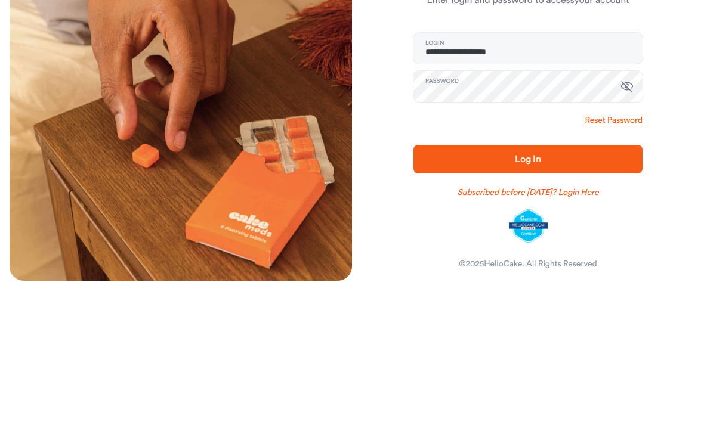
click at [544, 287] on span "Log In" at bounding box center [528, 294] width 191 height 14
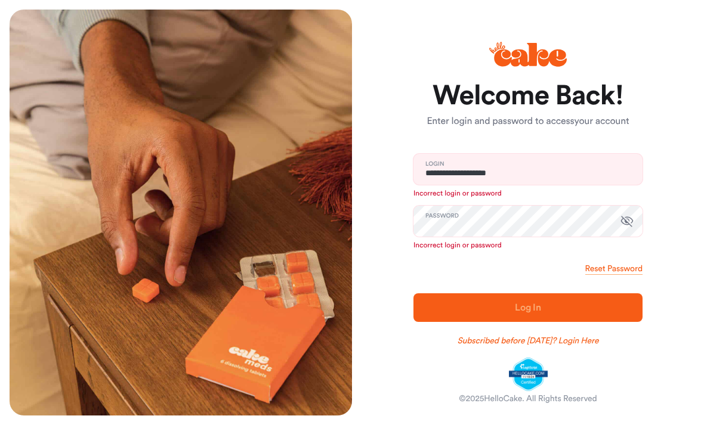
click at [686, 225] on div "**********" at bounding box center [523, 213] width 342 height 406
